Goal: Find specific page/section: Find specific page/section

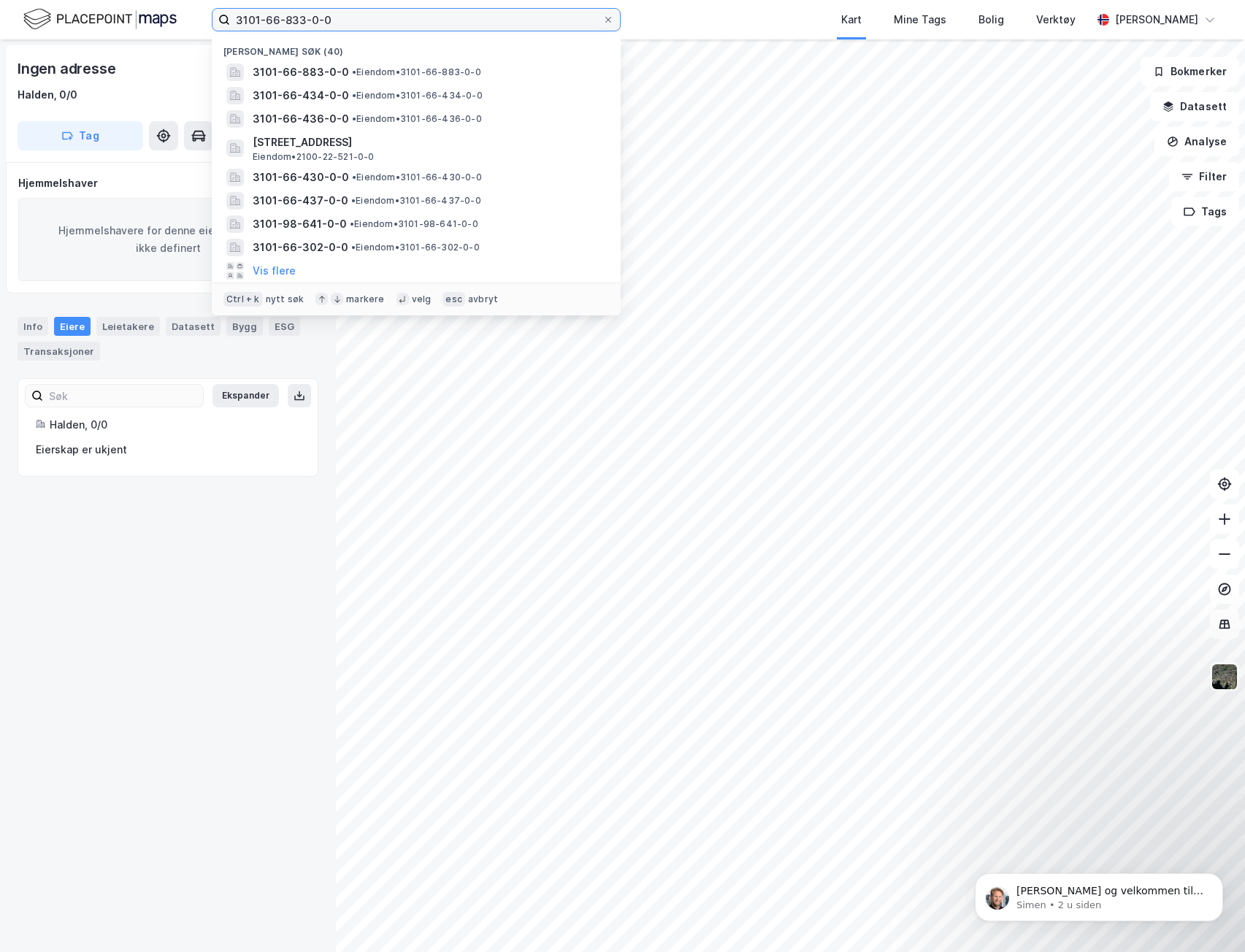
click at [362, 17] on input "3101-66-833-0-0" at bounding box center [416, 20] width 372 height 22
click at [362, 69] on span "• Eiendom • 3101-66-883-0-0" at bounding box center [416, 72] width 129 height 12
